Goal: Task Accomplishment & Management: Manage account settings

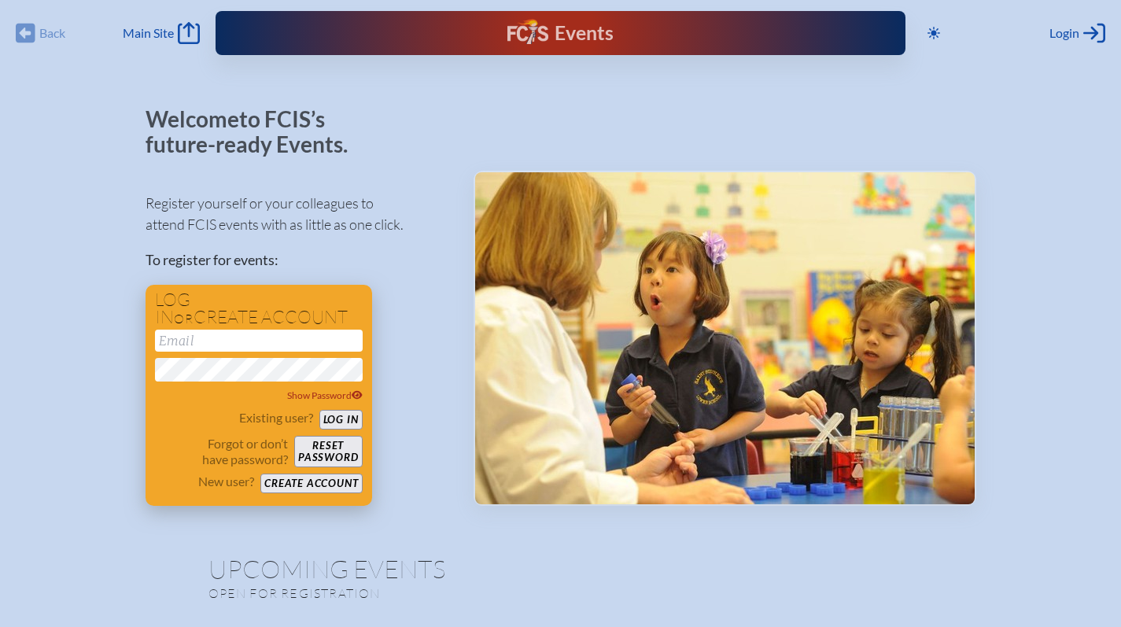
type input "[EMAIL_ADDRESS][DOMAIN_NAME]"
click at [334, 420] on button "Log in" at bounding box center [340, 420] width 43 height 20
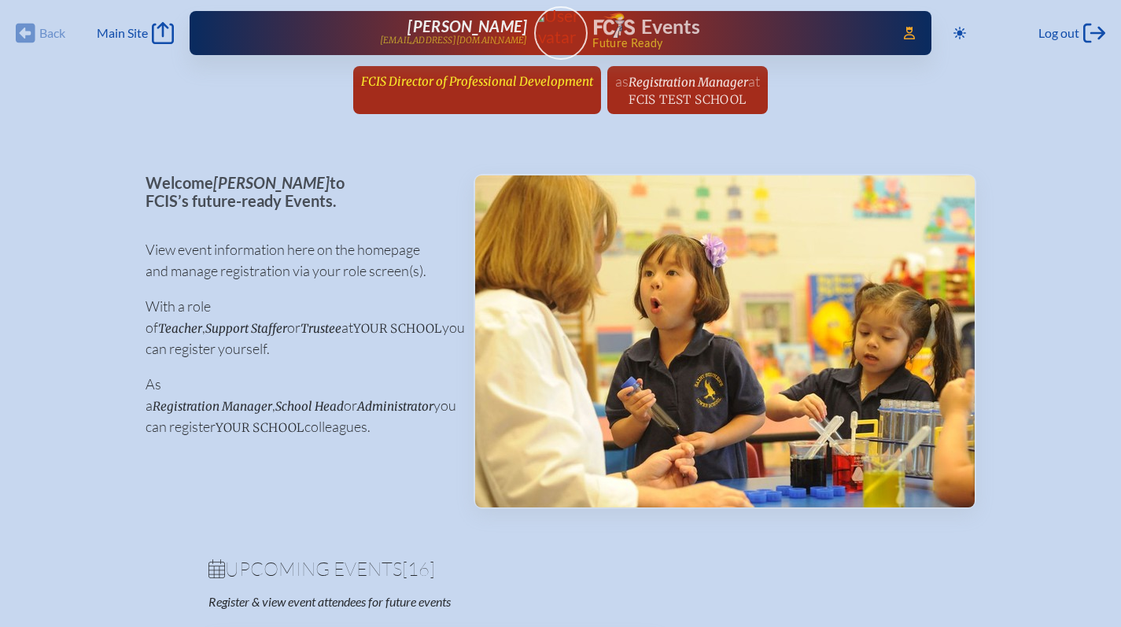
click at [463, 83] on span "FCIS Director of Professional Development" at bounding box center [477, 81] width 232 height 15
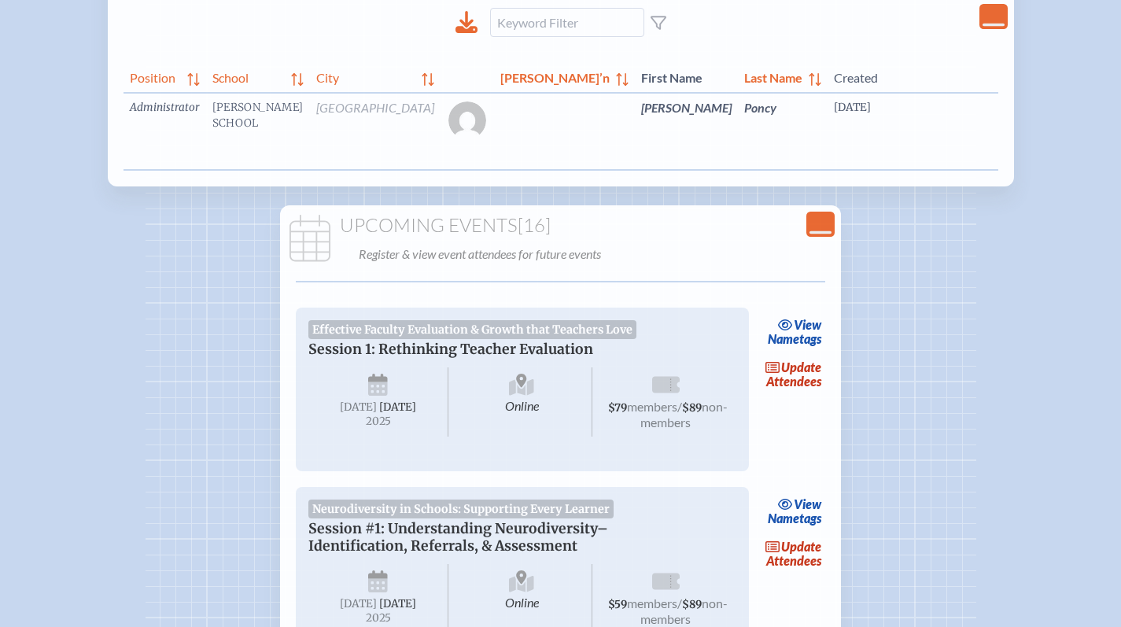
scroll to position [0, 55]
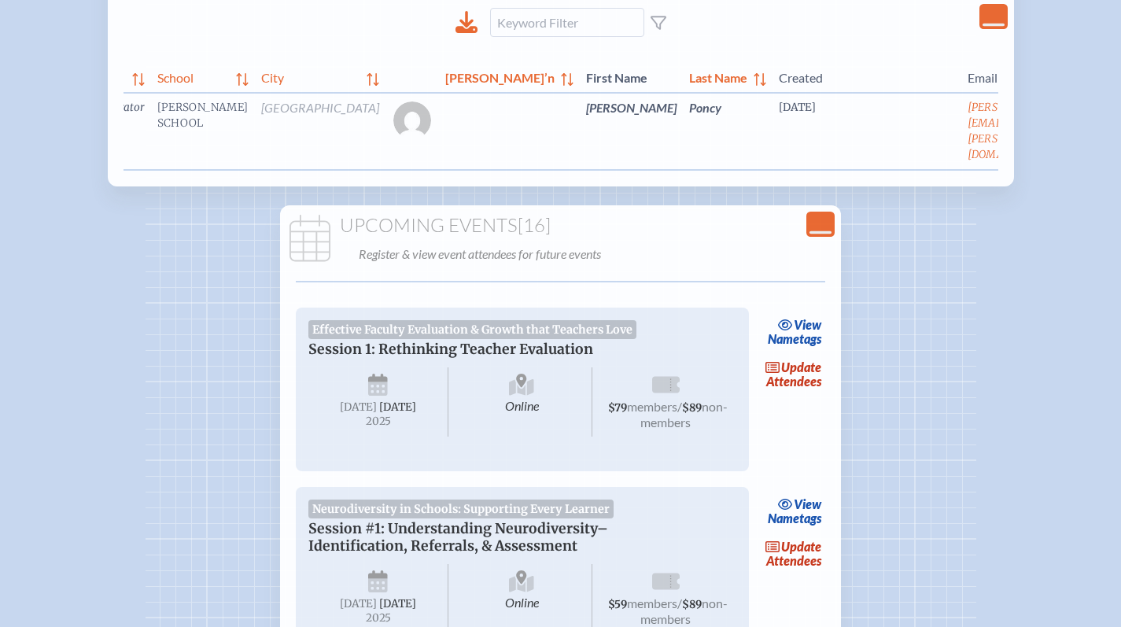
click at [1072, 132] on link "edit Person’s Details" at bounding box center [1098, 131] width 53 height 50
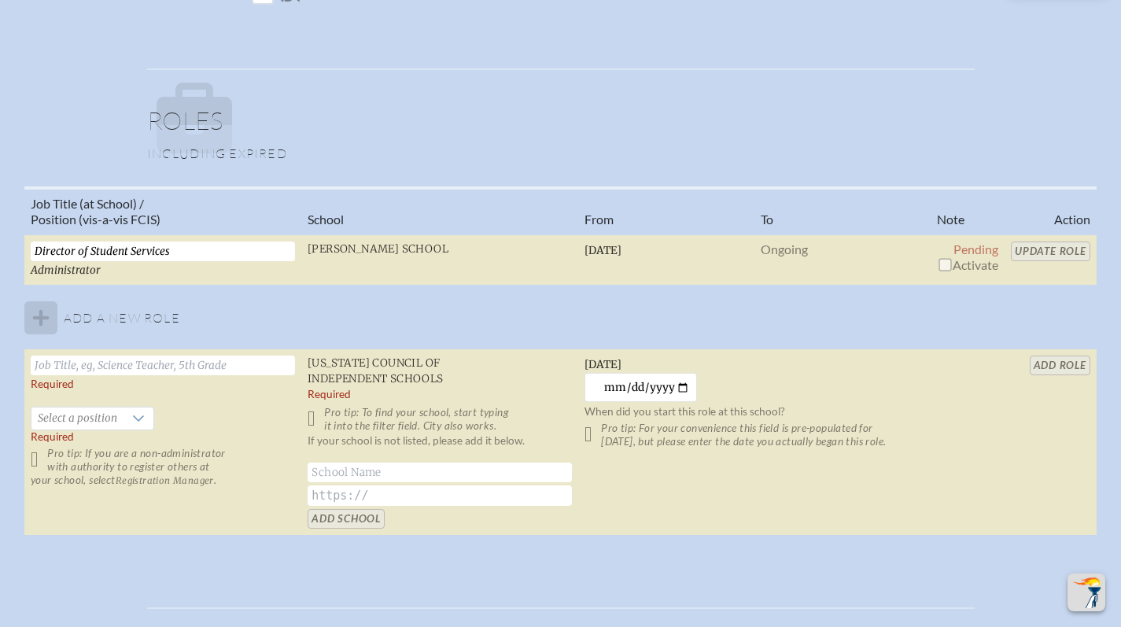
scroll to position [1016, 0]
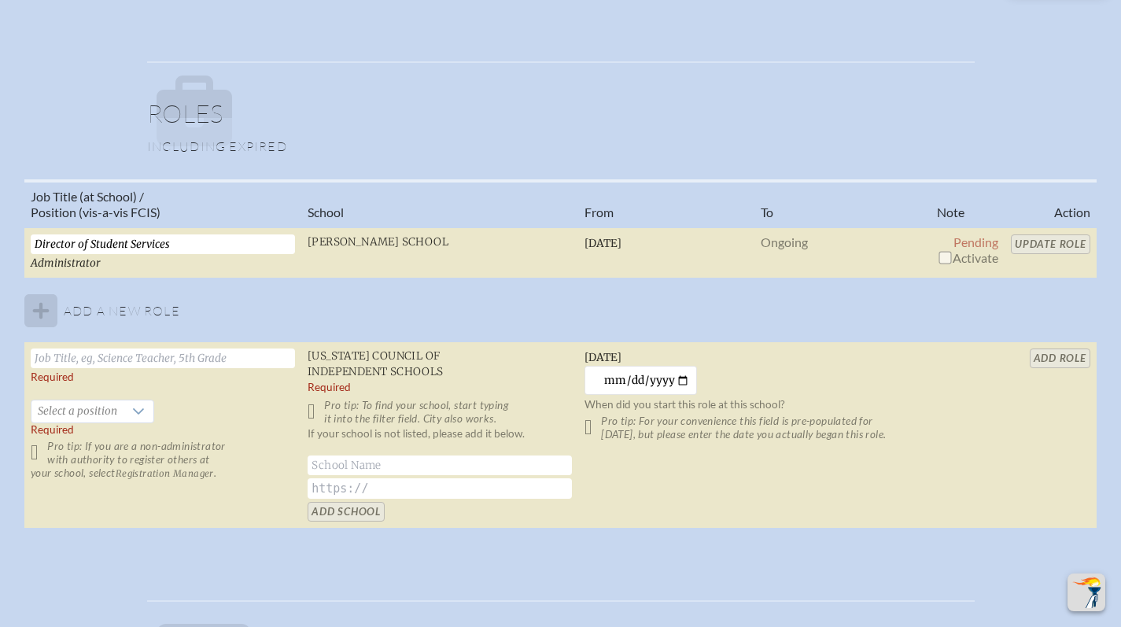
click at [954, 264] on p "Pending Activate" at bounding box center [967, 249] width 61 height 31
click at [947, 257] on input "checkbox" at bounding box center [945, 257] width 13 height 13
checkbox input "true"
click at [1039, 243] on input "Update Role" at bounding box center [1050, 244] width 79 height 20
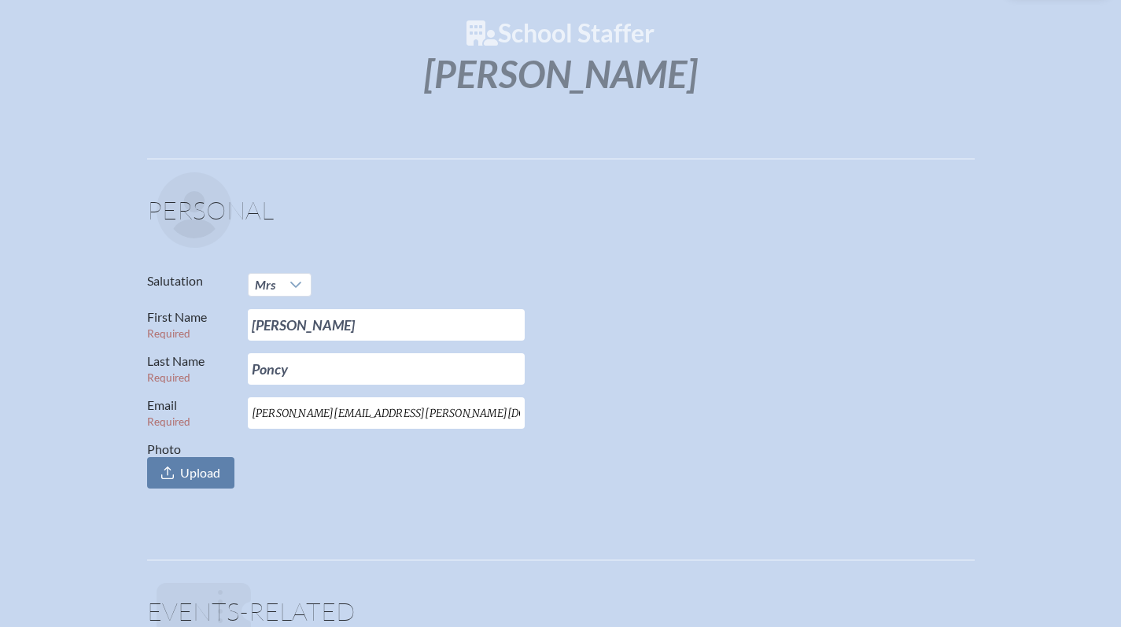
scroll to position [0, 0]
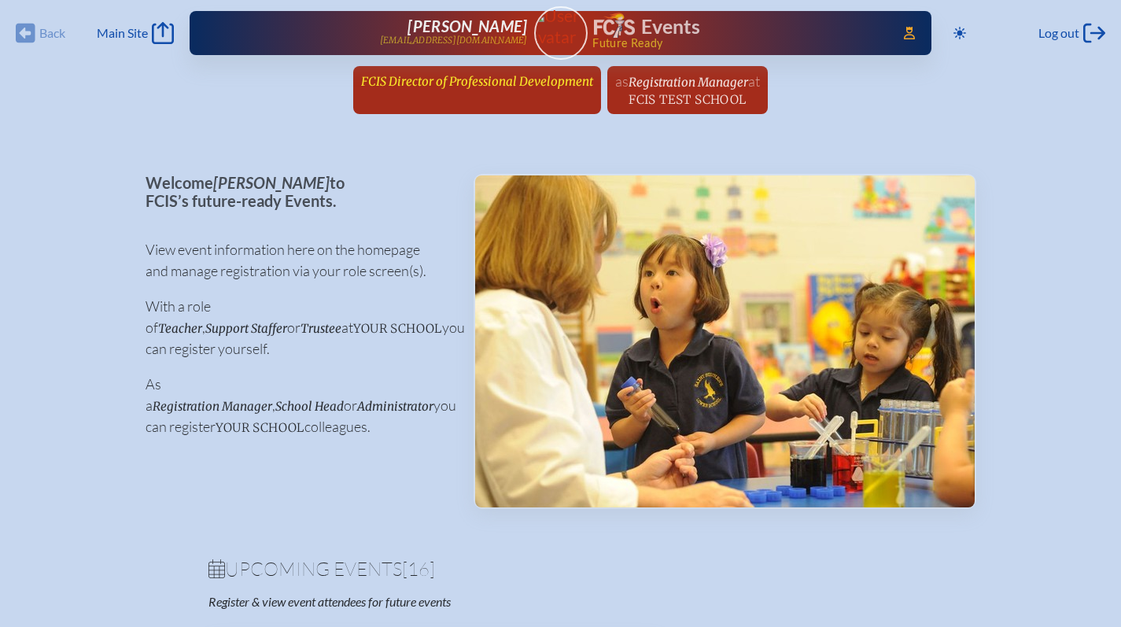
click at [420, 73] on span "FCIS Director of Professional Development" at bounding box center [477, 80] width 232 height 17
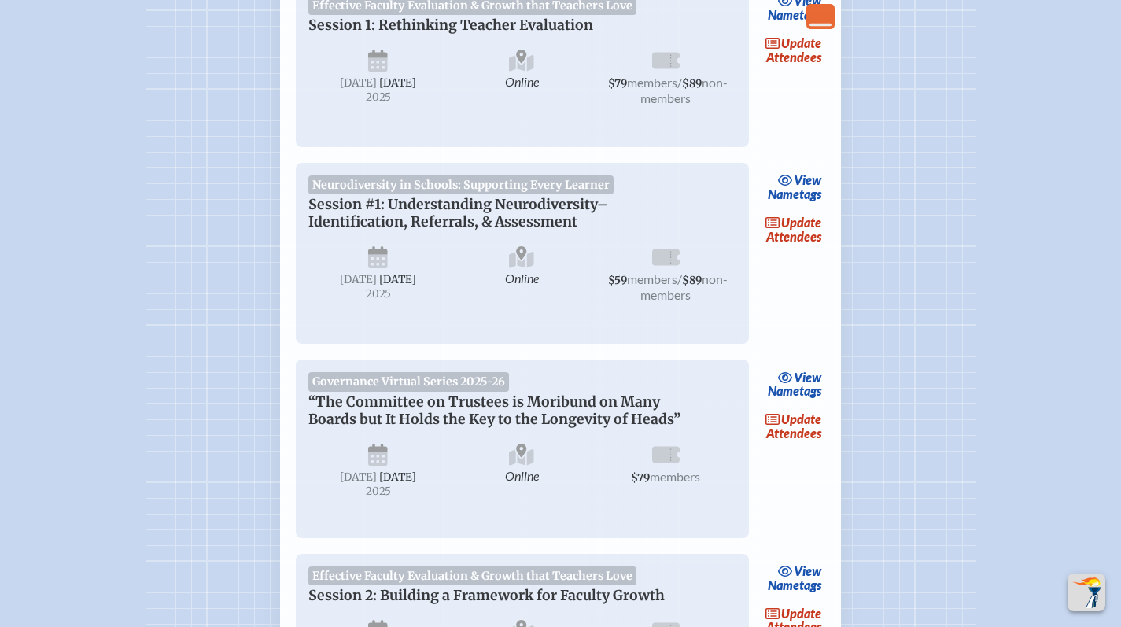
scroll to position [738, 0]
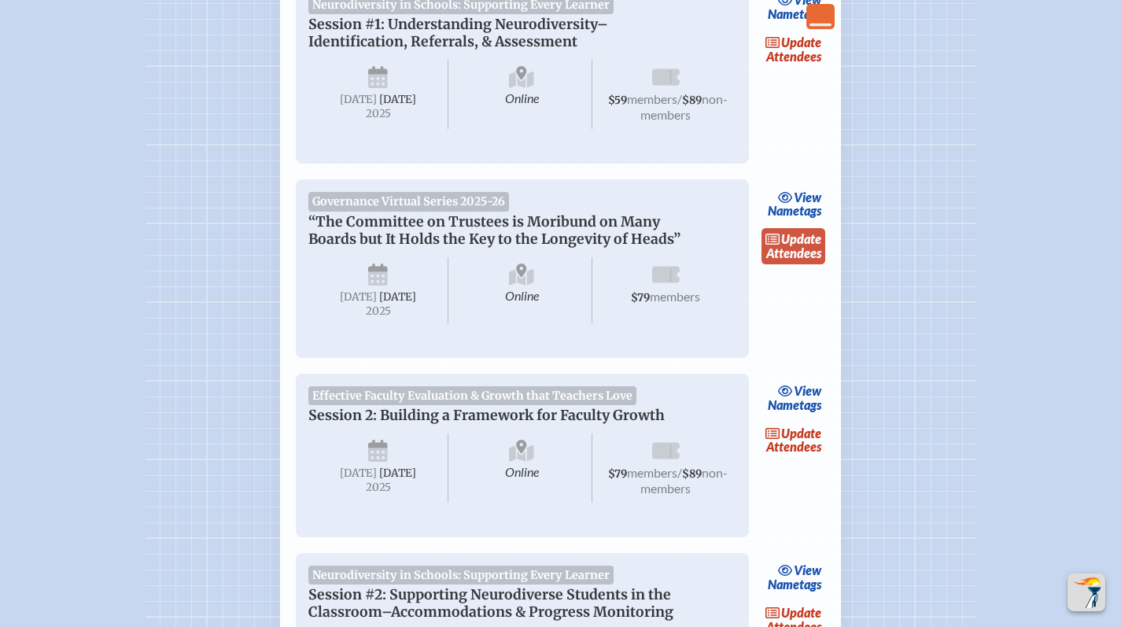
click at [787, 264] on link "update Attendees" at bounding box center [794, 246] width 65 height 36
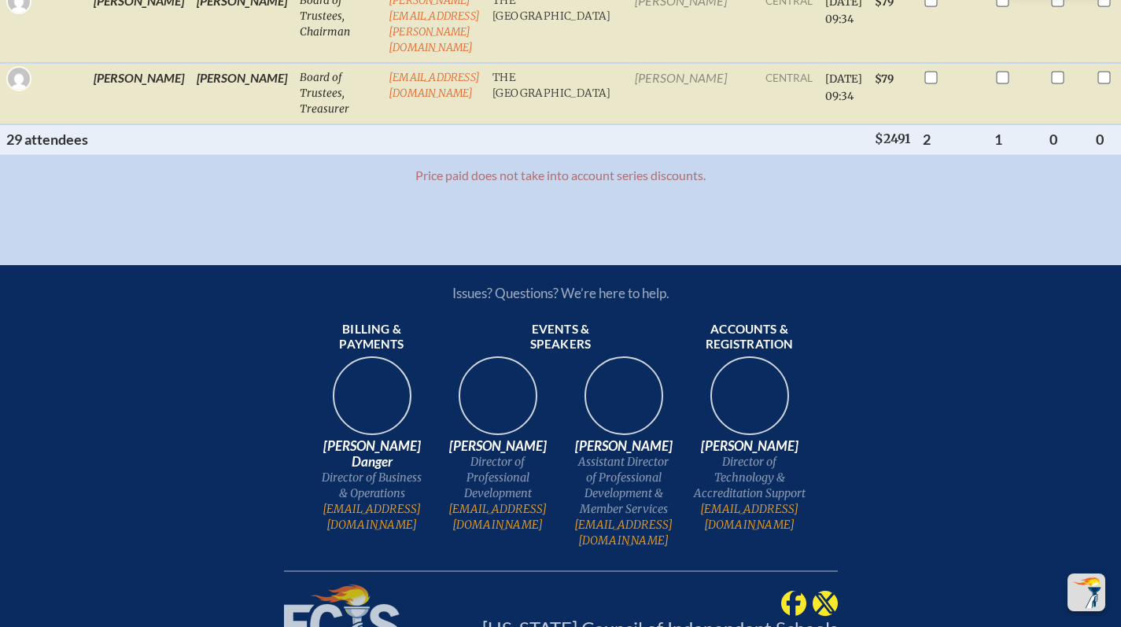
scroll to position [2284, 0]
